Goal: Task Accomplishment & Management: Use online tool/utility

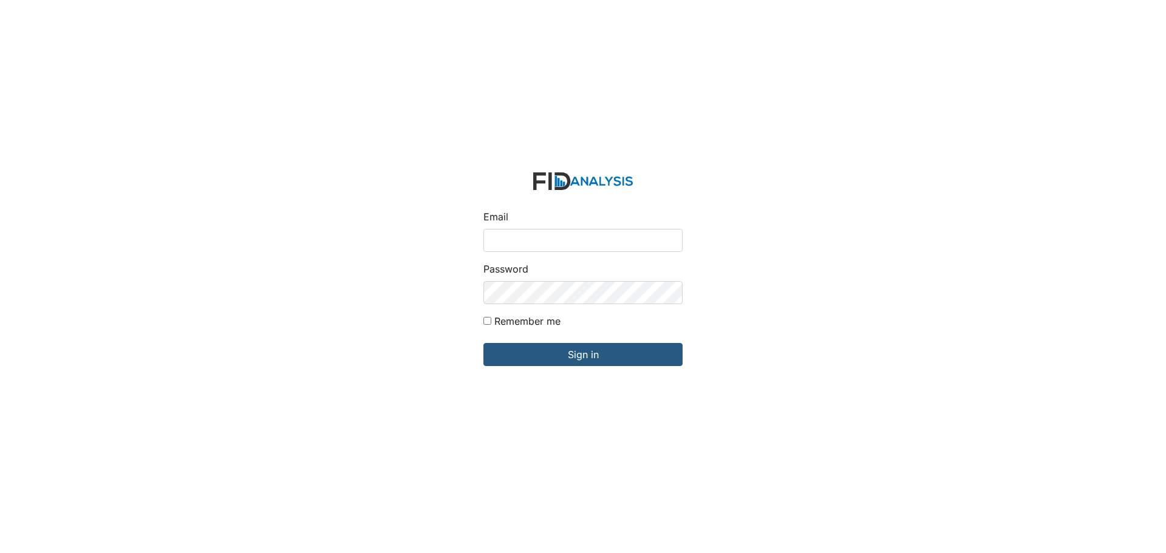
click at [520, 237] on input "Email" at bounding box center [582, 240] width 199 height 23
type input "[EMAIL_ADDRESS][DOMAIN_NAME]"
click at [483, 343] on input "Sign in" at bounding box center [582, 354] width 199 height 23
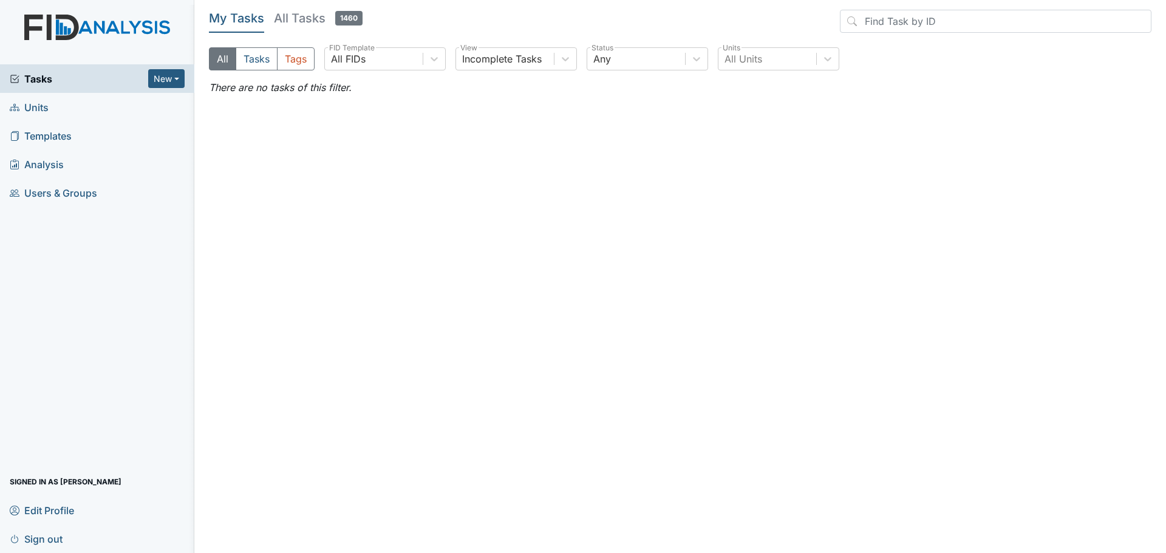
click at [38, 109] on span "Units" at bounding box center [29, 107] width 39 height 19
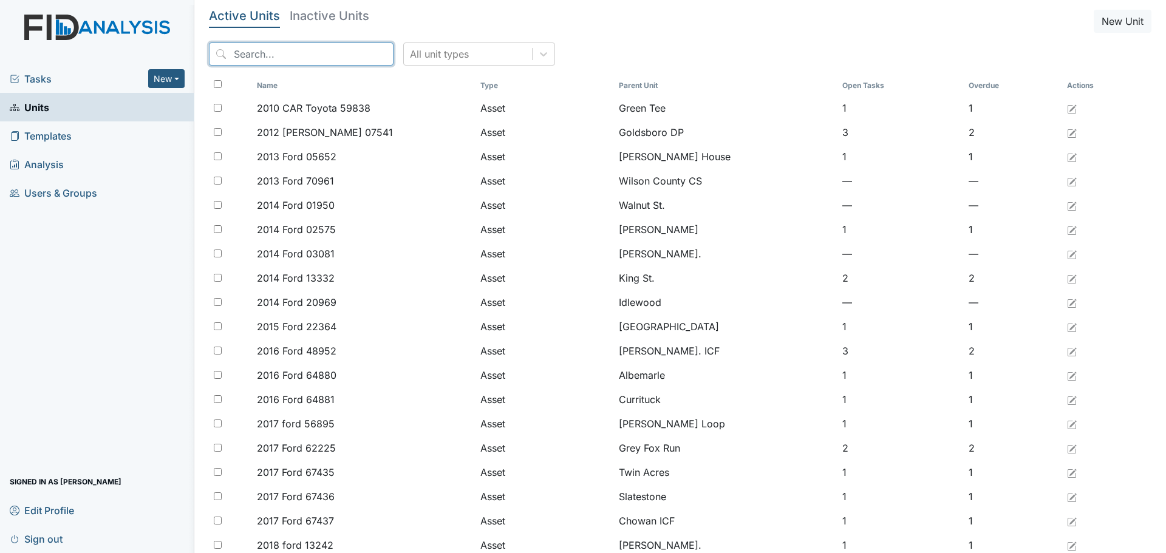
click at [293, 57] on input "search" at bounding box center [301, 54] width 185 height 23
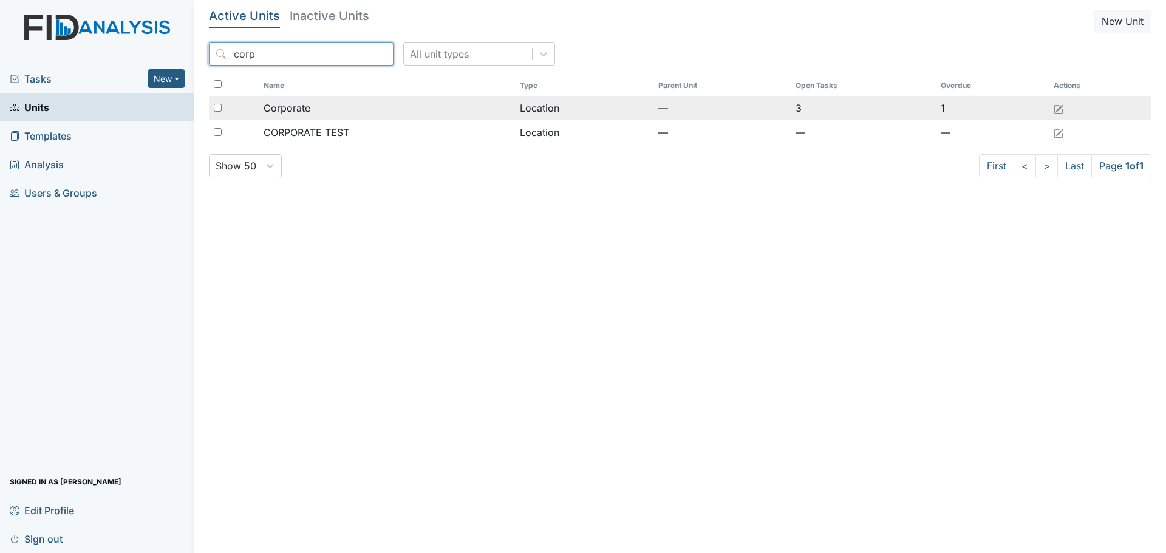
type input "corp"
click at [338, 115] on td "Corporate" at bounding box center [387, 108] width 257 height 24
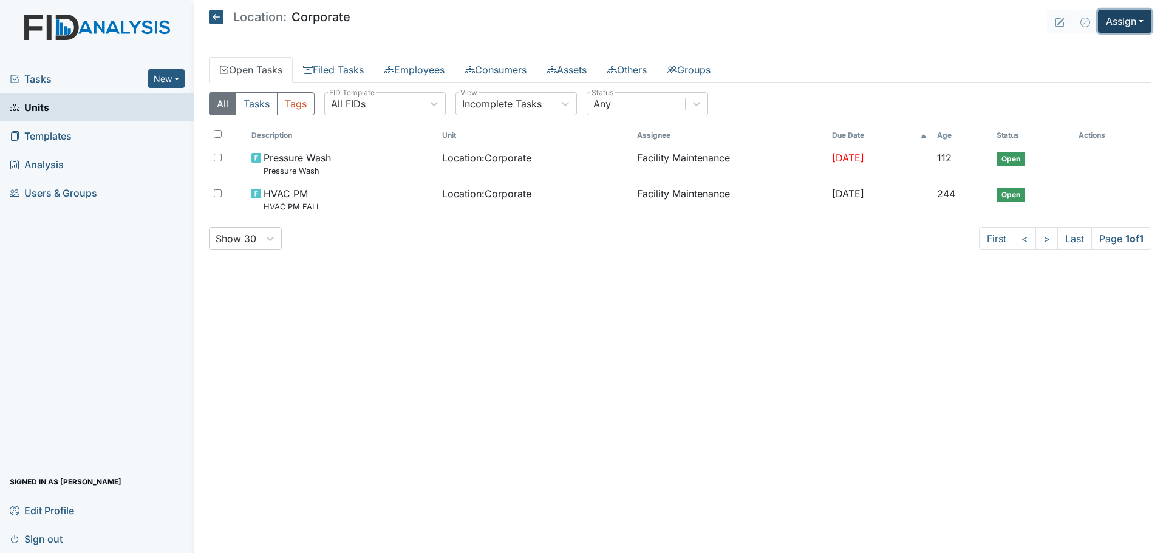
click at [1123, 22] on button "Assign" at bounding box center [1124, 21] width 53 height 23
click at [1111, 67] on link "Assign Inspection" at bounding box center [1095, 68] width 109 height 19
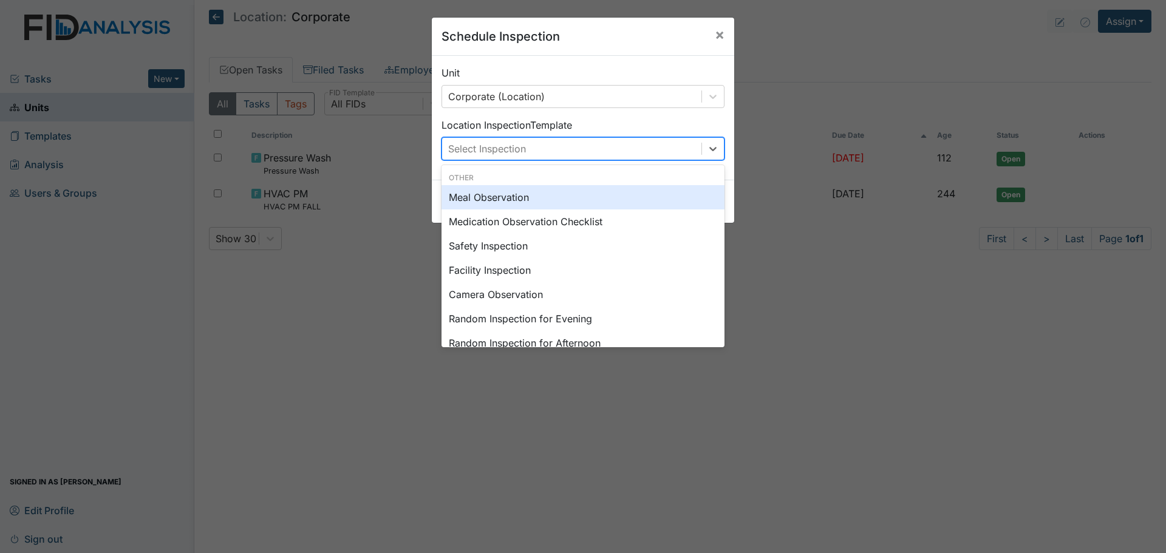
click at [649, 155] on div "Select Inspection" at bounding box center [571, 149] width 259 height 22
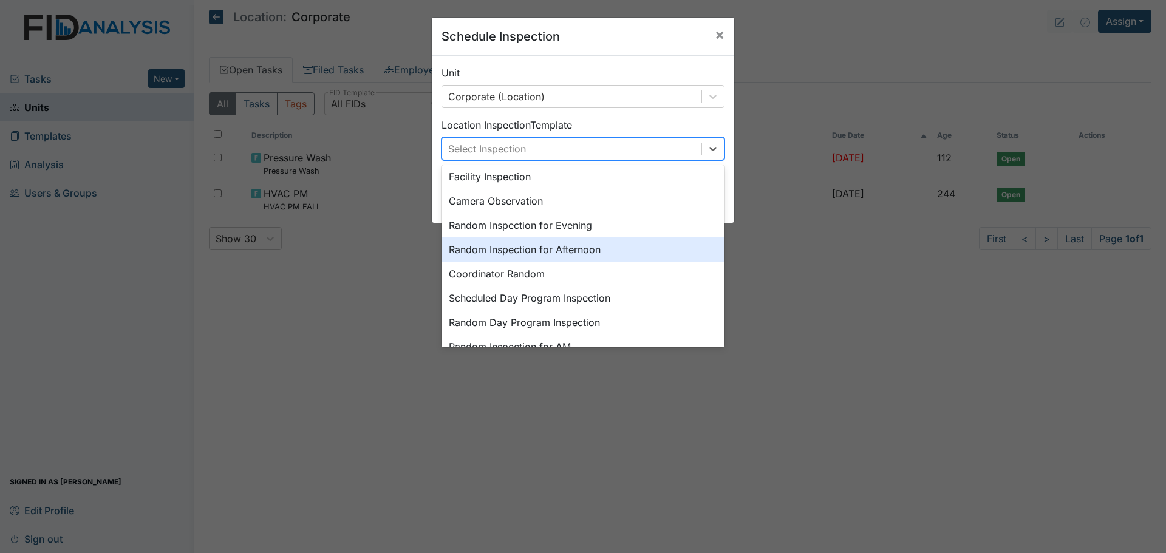
scroll to position [210, 0]
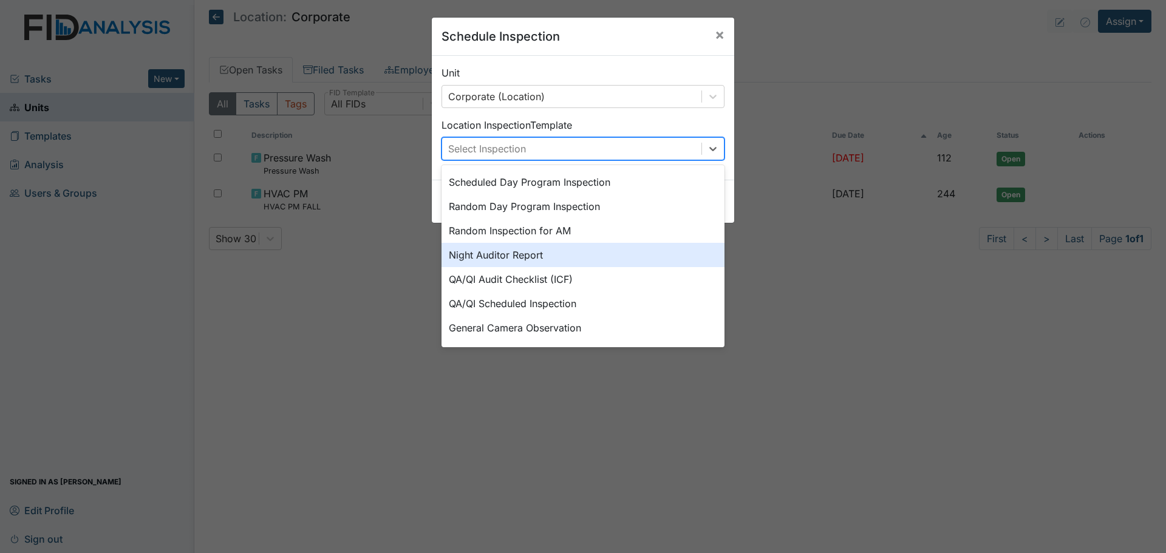
click at [578, 259] on div "Night Auditor Report" at bounding box center [582, 255] width 283 height 24
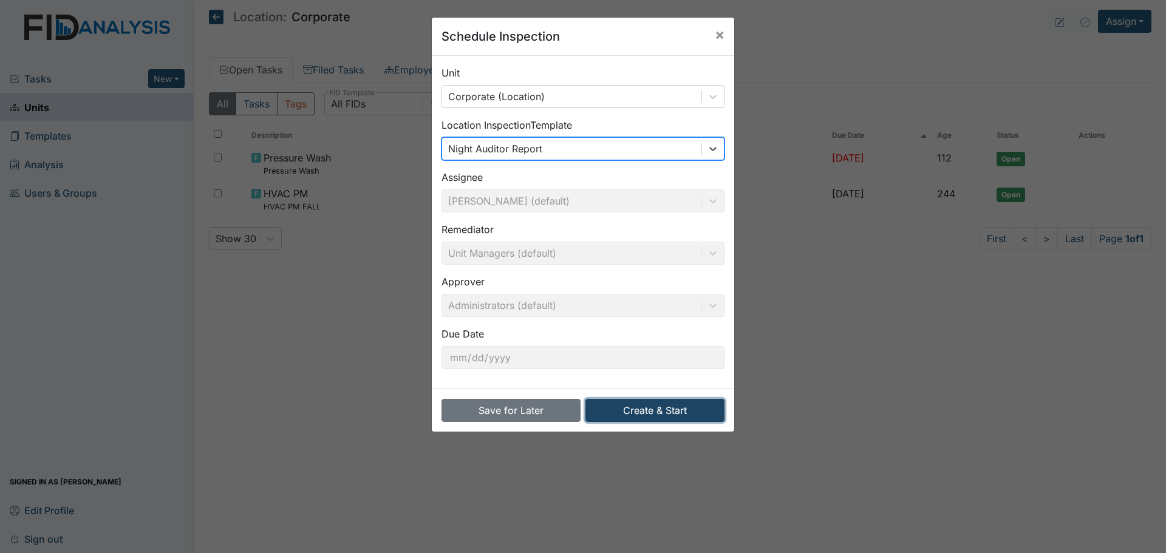
click at [647, 415] on button "Create & Start" at bounding box center [654, 410] width 139 height 23
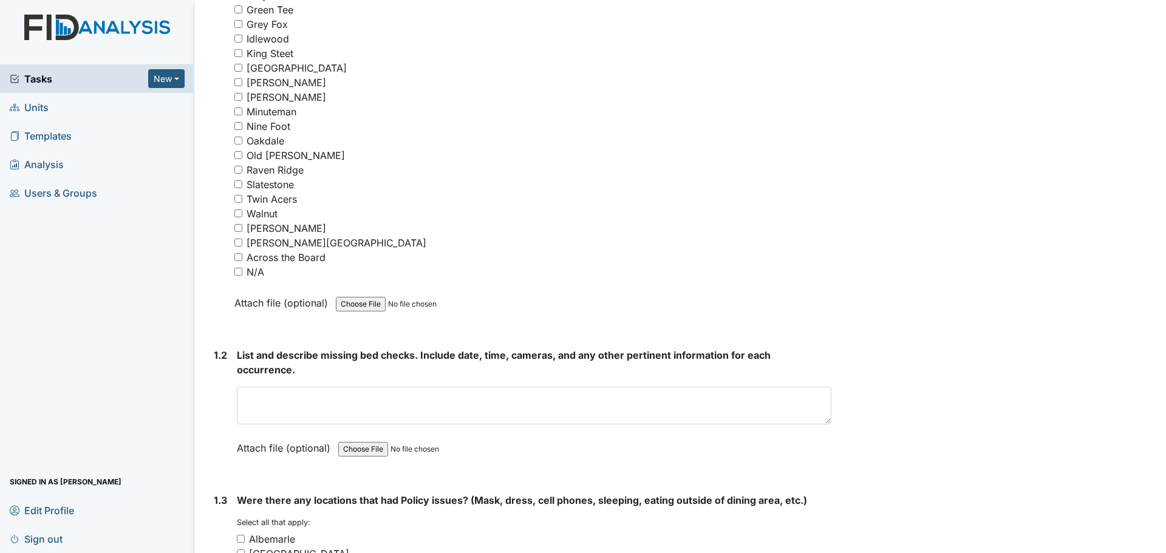
scroll to position [425, 0]
